Goal: Task Accomplishment & Management: Manage account settings

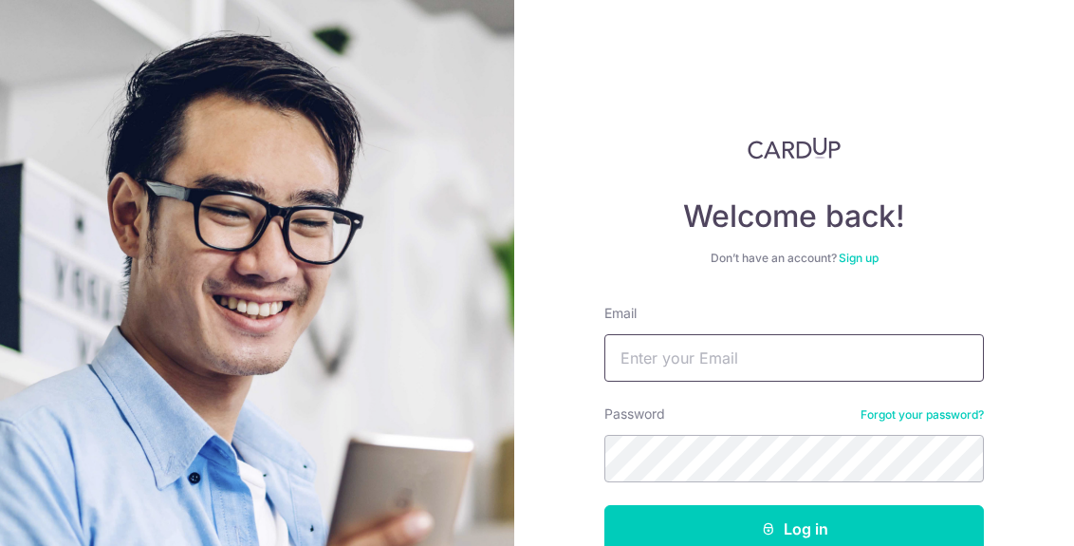
click at [704, 363] on input "Email" at bounding box center [795, 357] width 380 height 47
type input "[EMAIL_ADDRESS][DOMAIN_NAME]"
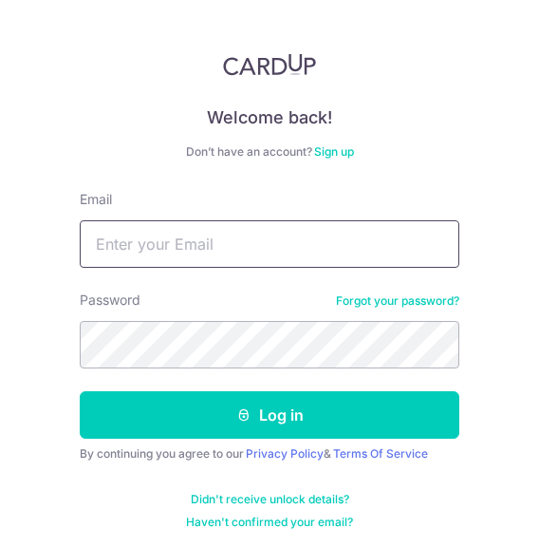
click at [250, 235] on input "Email" at bounding box center [270, 243] width 380 height 47
type input "[EMAIL_ADDRESS][DOMAIN_NAME]"
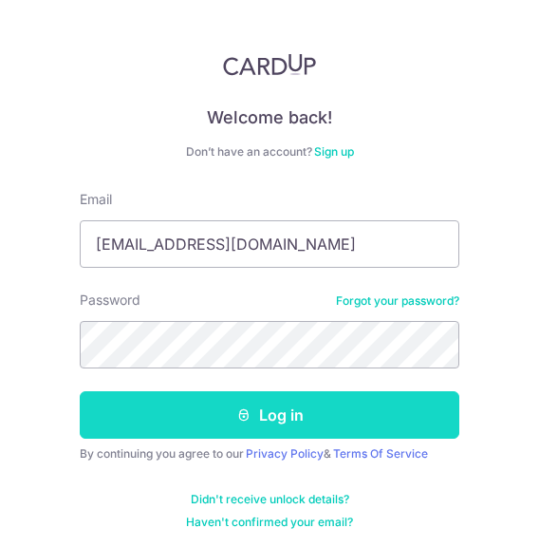
click at [365, 416] on button "Log in" at bounding box center [270, 414] width 380 height 47
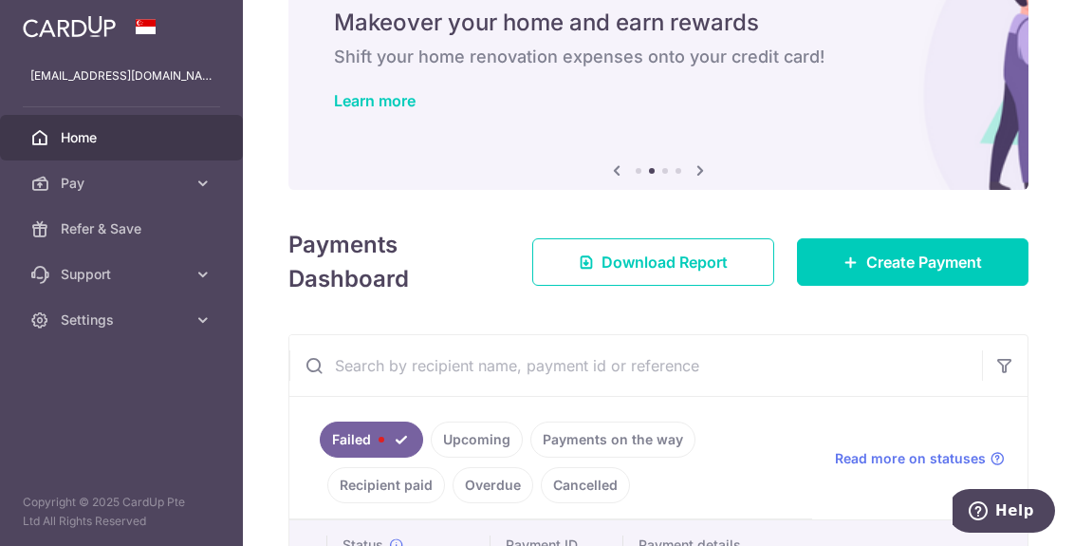
scroll to position [270, 0]
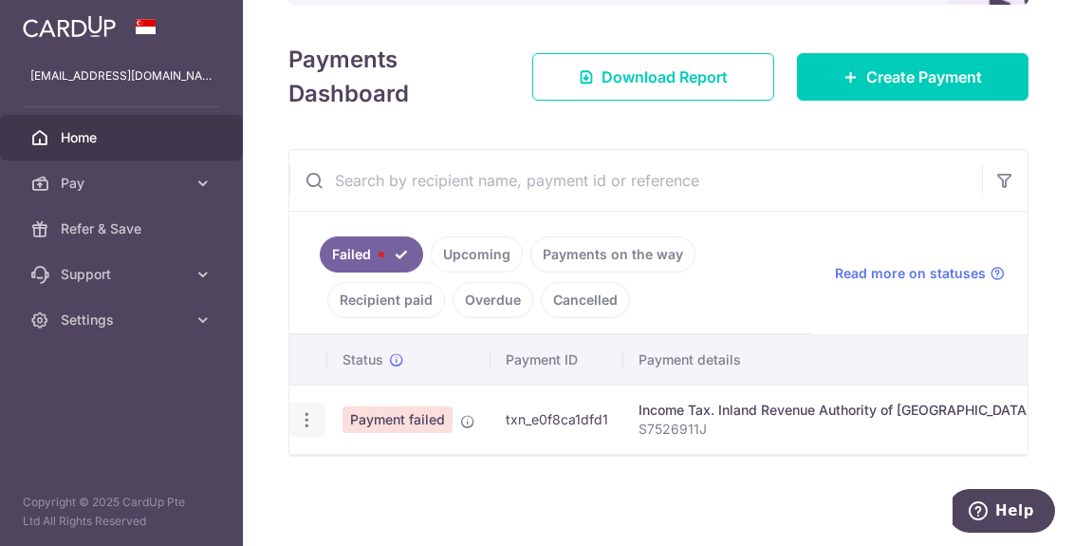
click at [308, 412] on icon "button" at bounding box center [307, 420] width 20 height 20
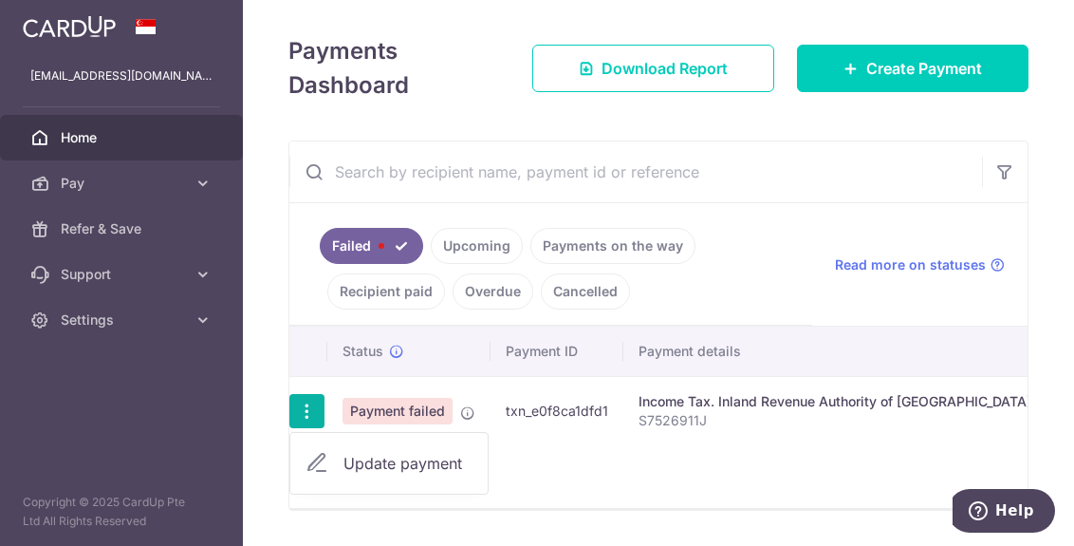
click at [385, 459] on span "Update payment" at bounding box center [408, 463] width 129 height 23
radio input "true"
type input "13,449.90"
type input "S7526911J"
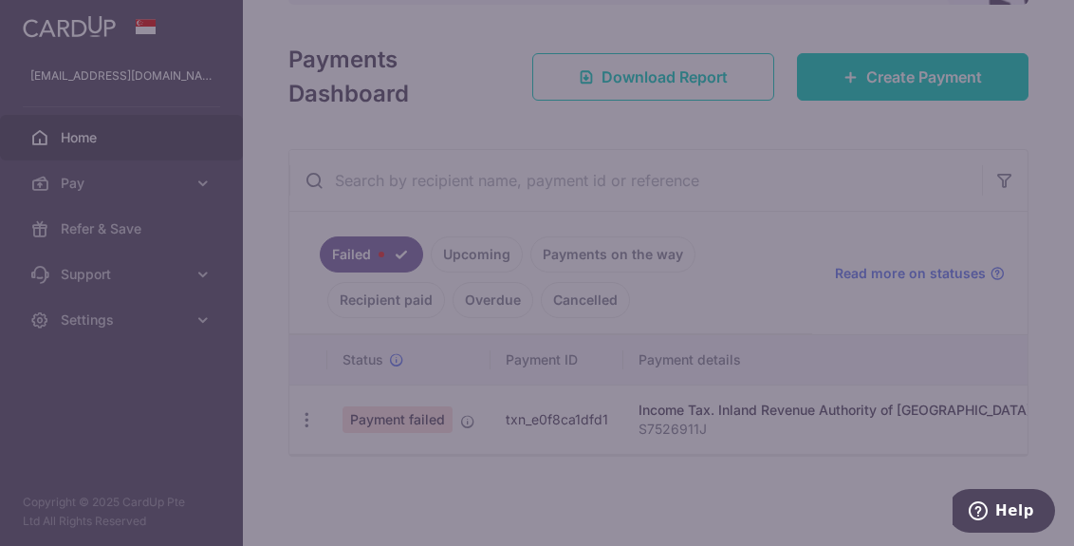
type input "17PTAX25"
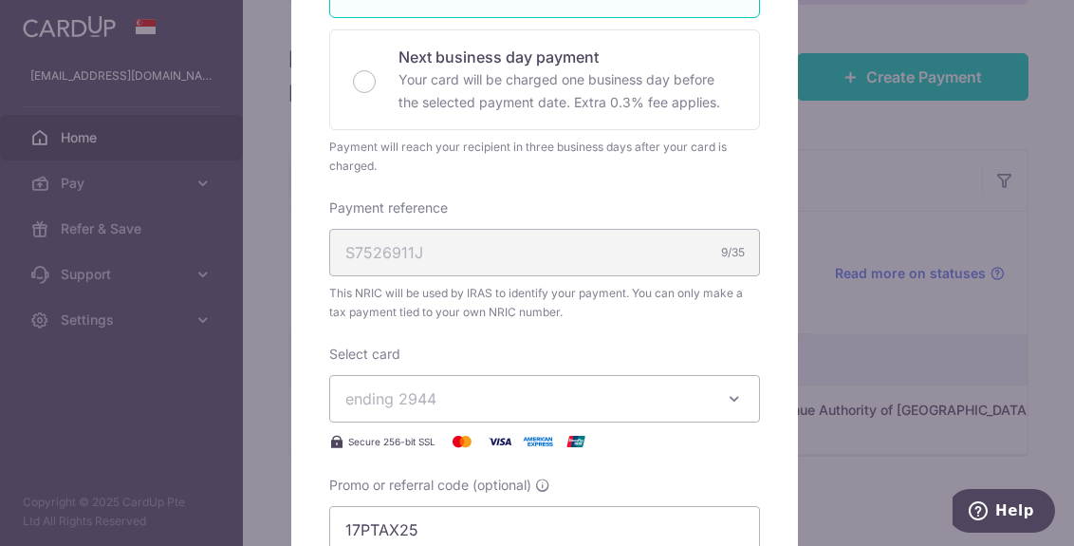
scroll to position [0, 0]
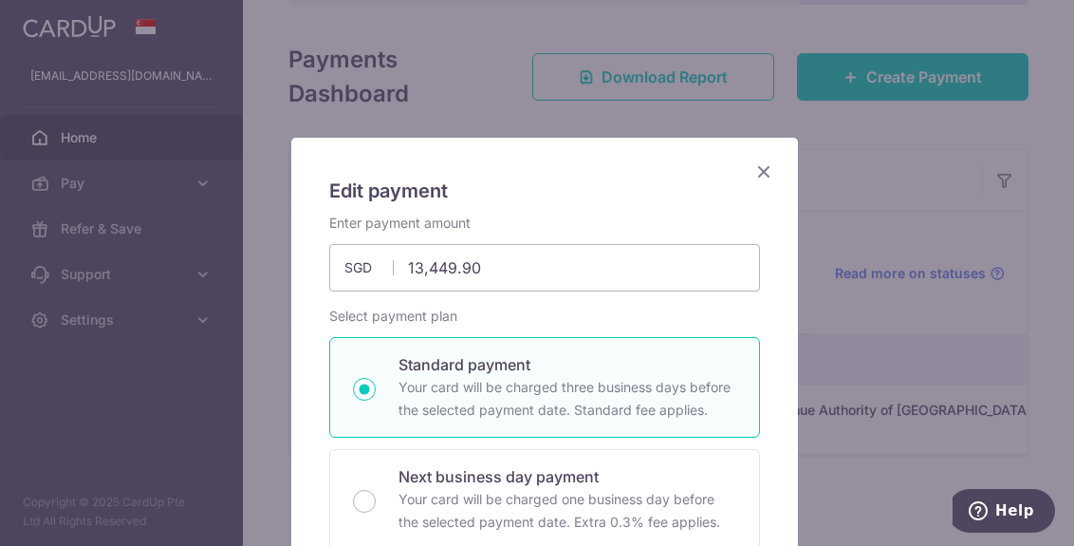
click at [759, 172] on icon "Close" at bounding box center [764, 171] width 23 height 24
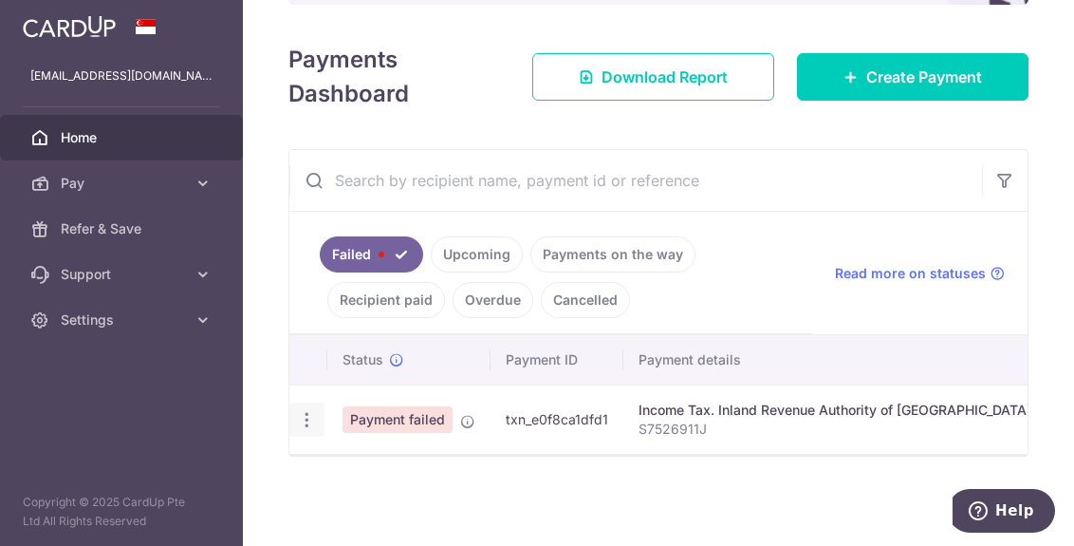
click at [307, 410] on icon "button" at bounding box center [307, 420] width 20 height 20
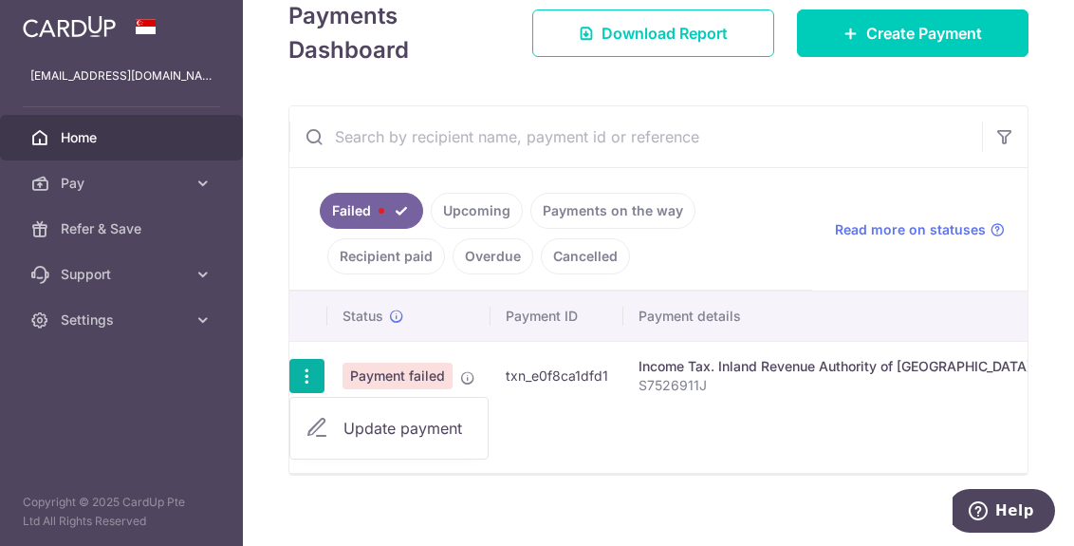
scroll to position [331, 0]
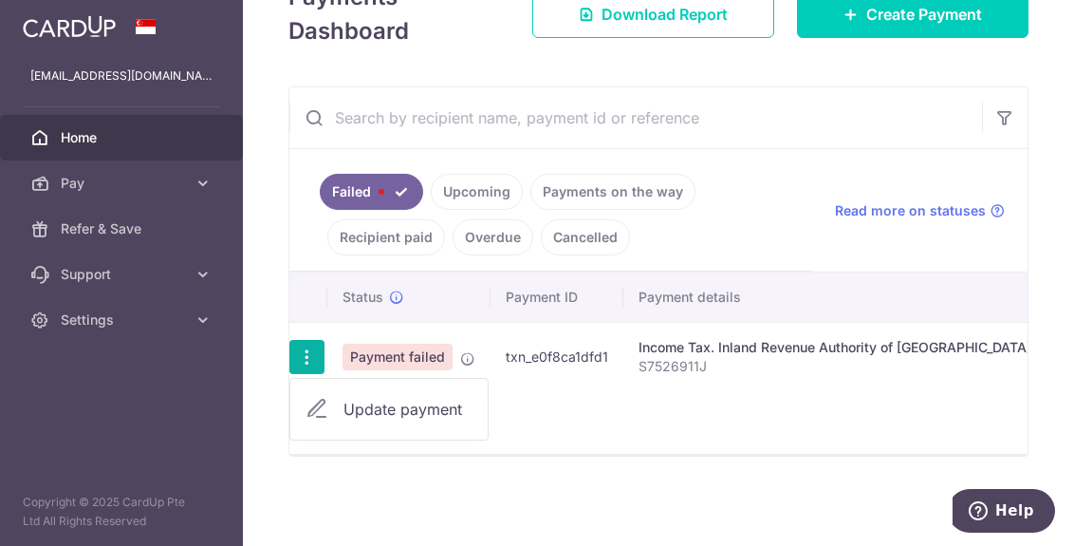
click at [411, 398] on span "Update payment" at bounding box center [408, 409] width 129 height 23
radio input "true"
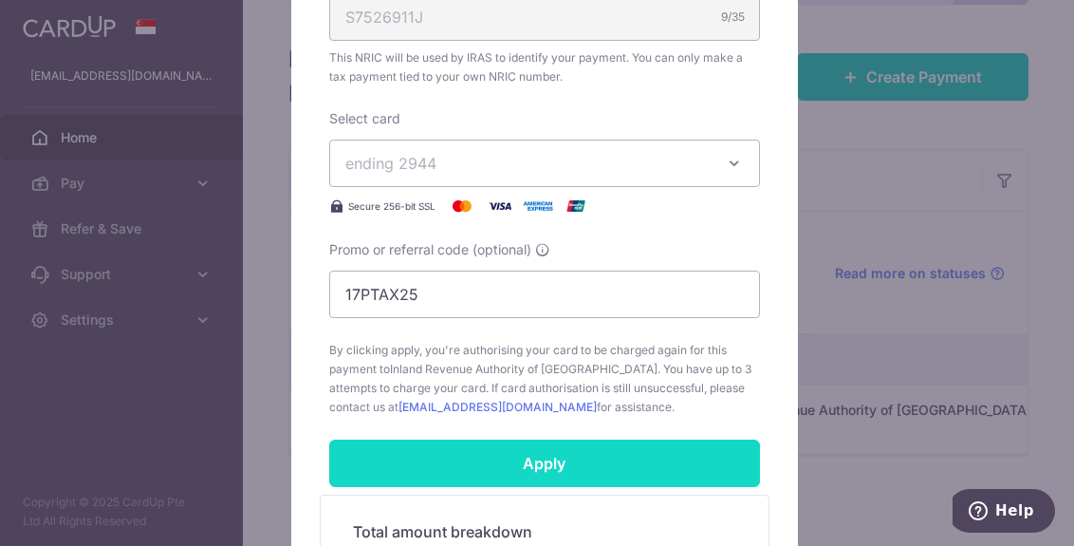
scroll to position [759, 0]
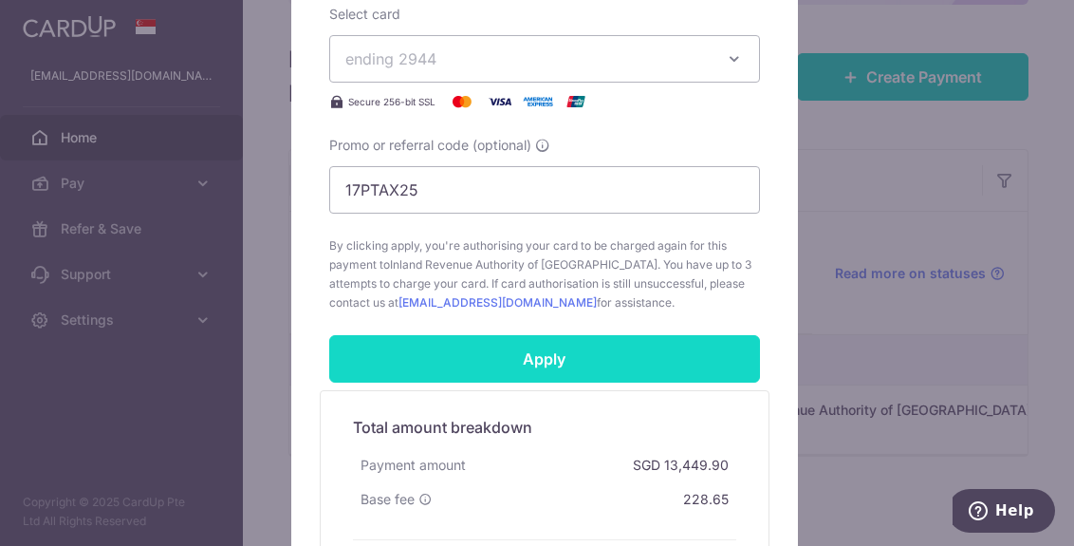
click at [608, 362] on input "Apply" at bounding box center [544, 358] width 431 height 47
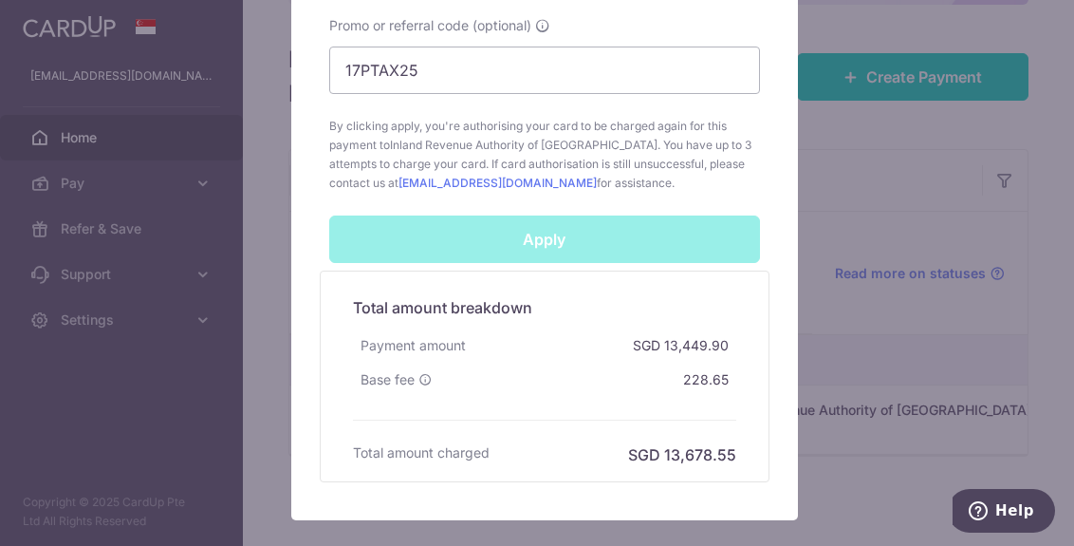
scroll to position [949, 0]
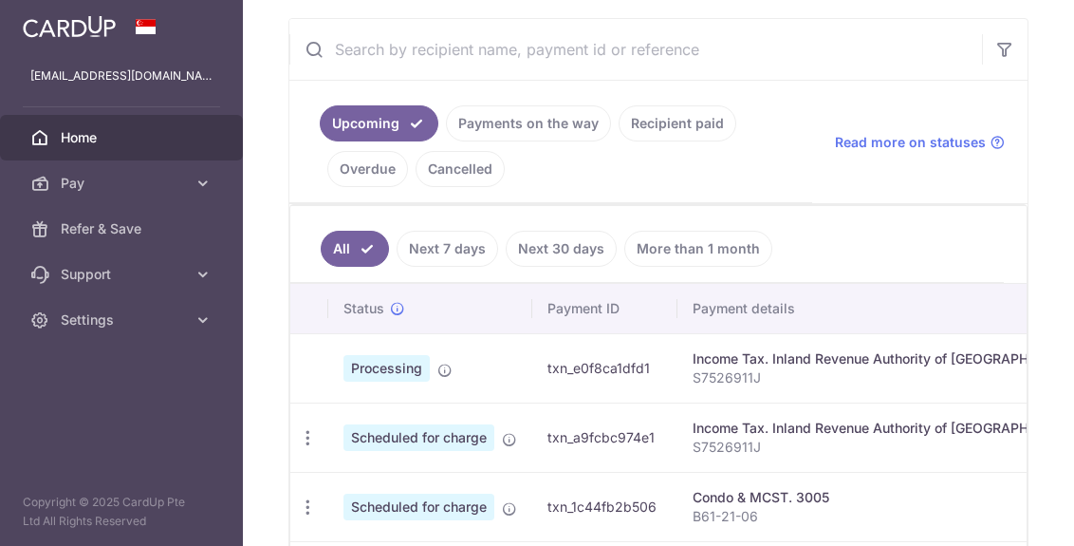
scroll to position [425, 0]
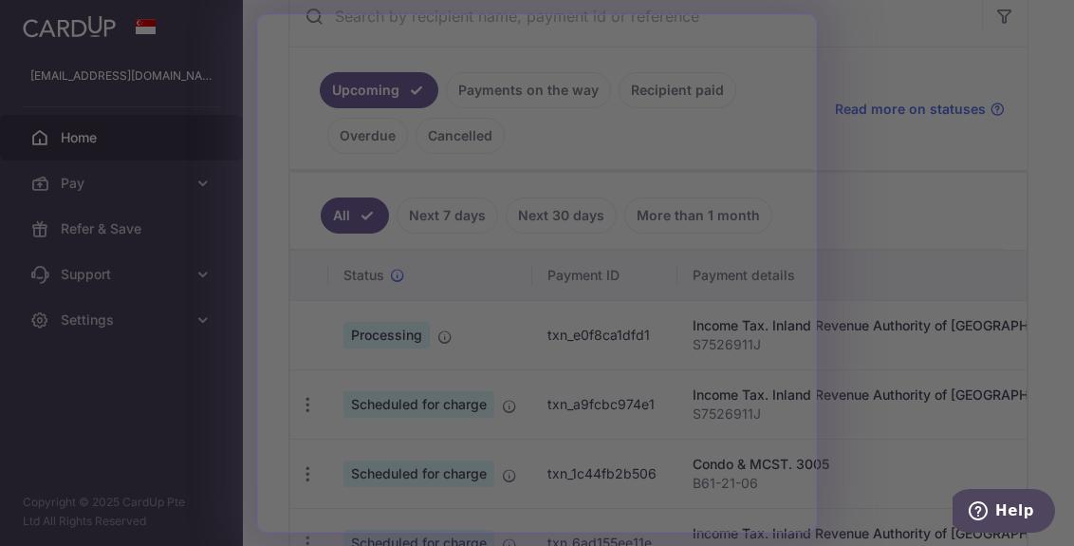
click at [998, 203] on div at bounding box center [542, 275] width 1085 height 551
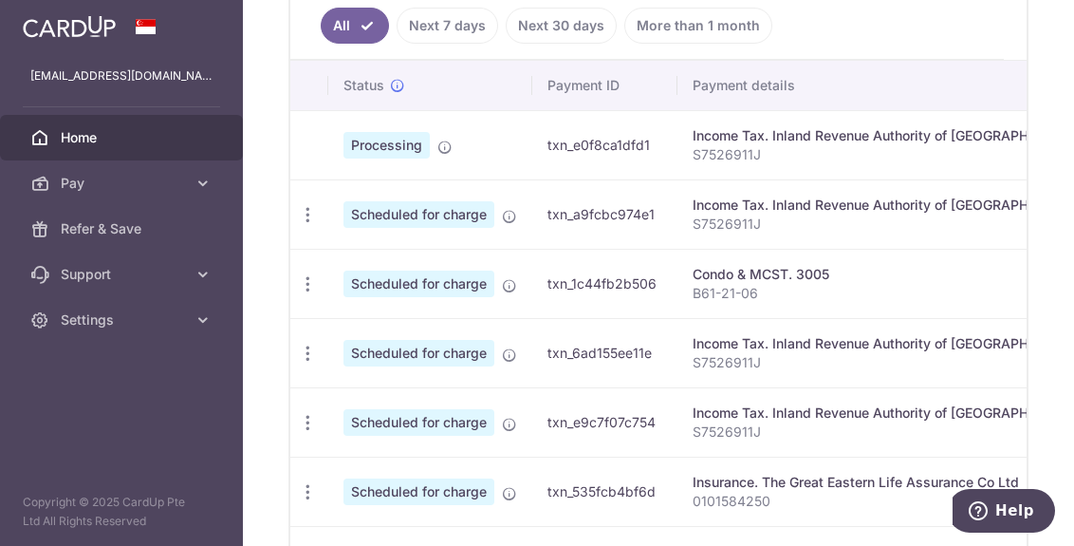
scroll to position [0, 0]
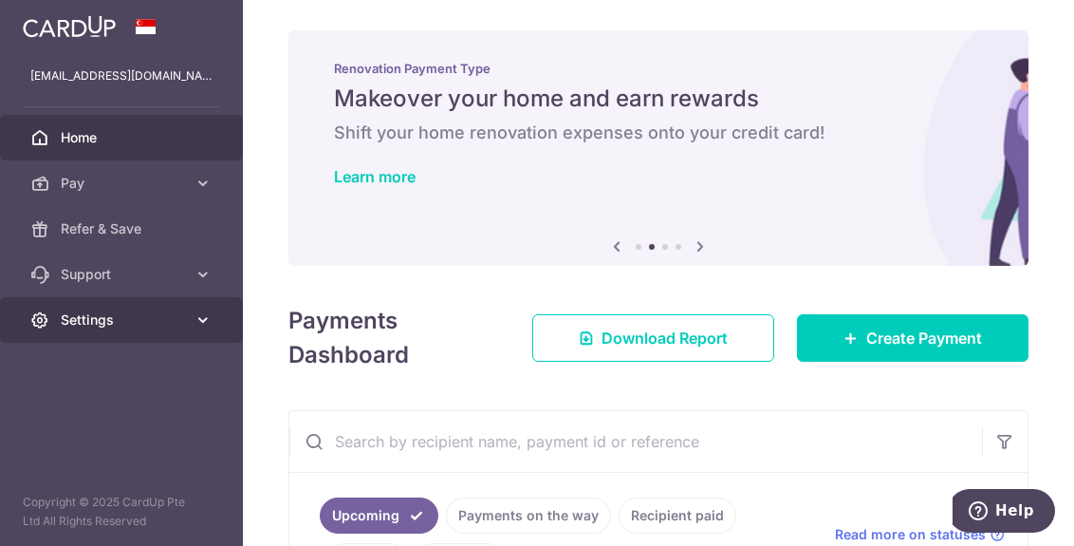
click at [132, 329] on link "Settings" at bounding box center [121, 320] width 243 height 46
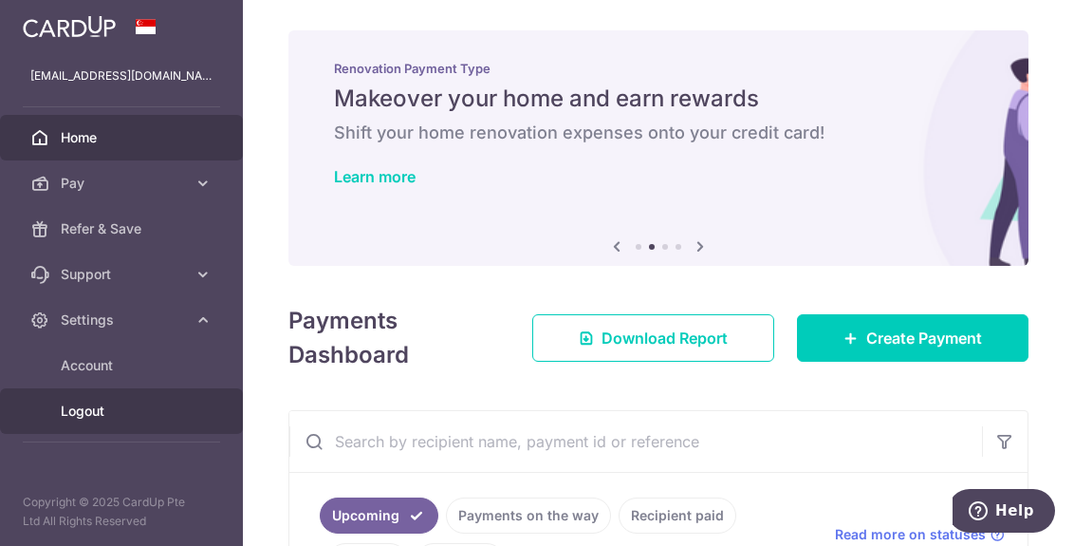
click at [107, 401] on span "Logout" at bounding box center [123, 410] width 125 height 19
